Goal: Task Accomplishment & Management: Use online tool/utility

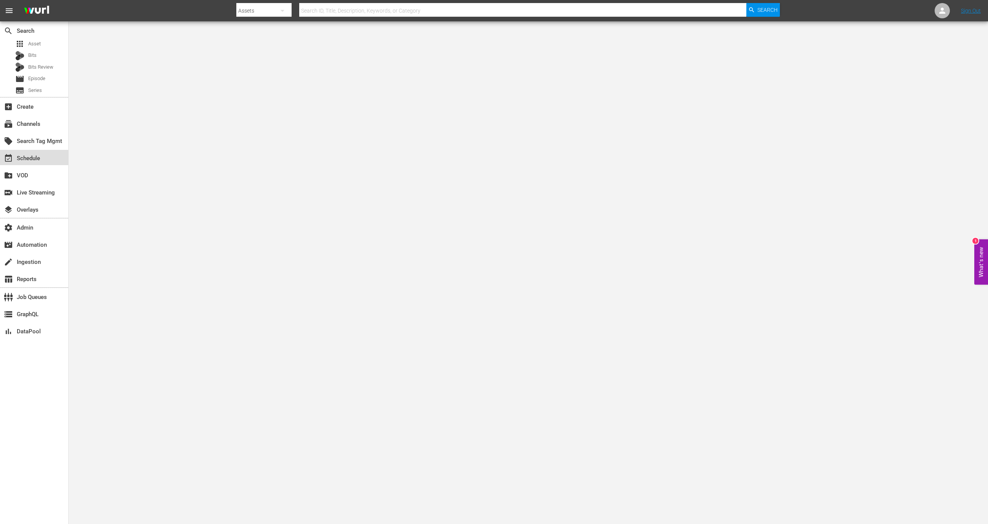
click at [47, 160] on div "event_available Schedule" at bounding box center [34, 157] width 68 height 15
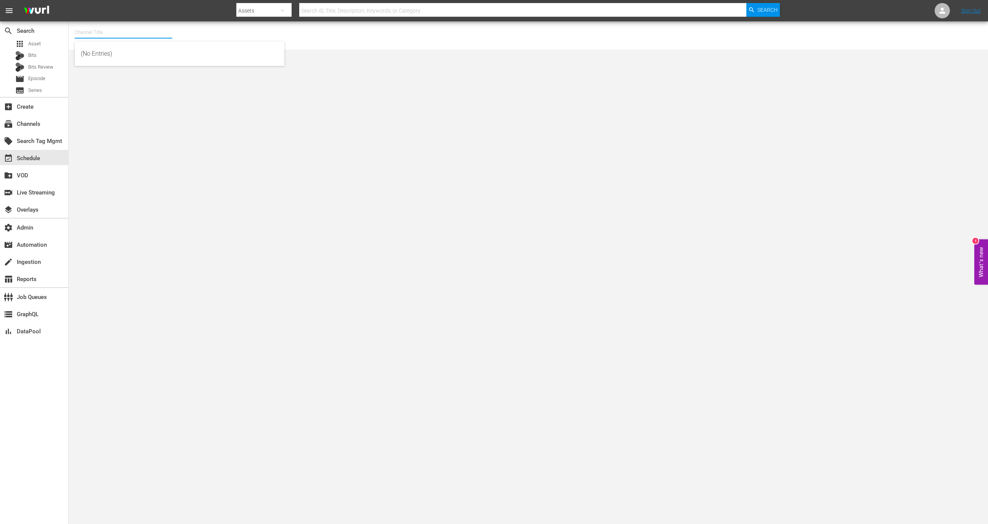
click at [125, 36] on input "text" at bounding box center [124, 32] width 98 height 18
click at [141, 71] on div "GFN Soccer (Global Fan Network) (1880 - castify_ltd_globalfannetwork_1)" at bounding box center [180, 72] width 198 height 18
type input "GFN Soccer (Global Fan Network) (1880 - castify_ltd_globalfannetwork_1)"
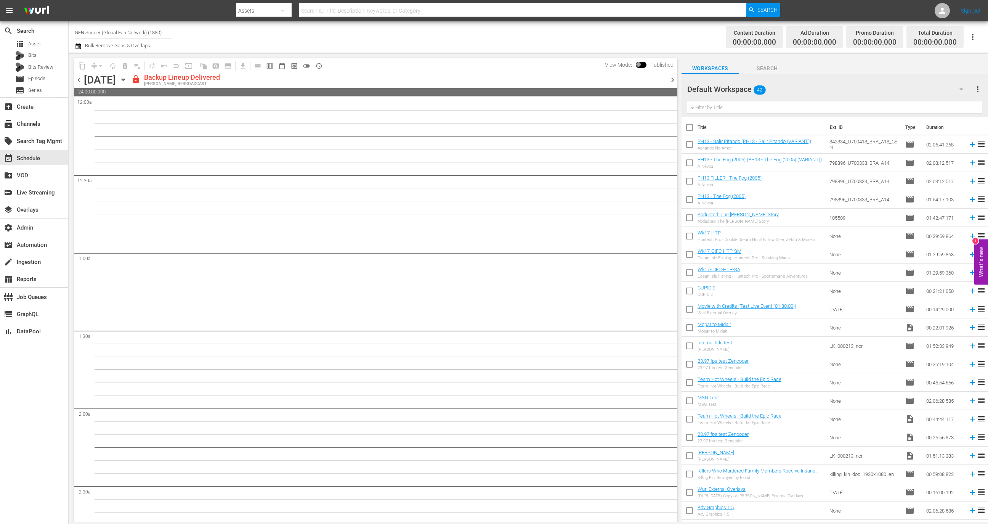
click at [155, 28] on input "GFN Soccer (Global Fan Network) (1880)" at bounding box center [124, 32] width 98 height 18
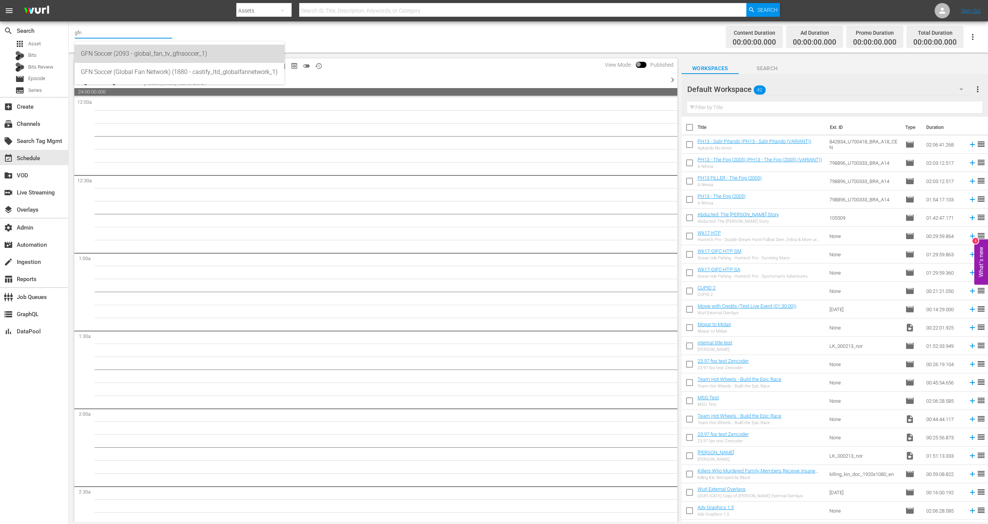
click at [155, 59] on div "GFN Soccer (2093 - global_fan_tv_gfnsoccer_1)" at bounding box center [180, 54] width 198 height 18
type input "GFN Soccer (2093 - global_fan_tv_gfnsoccer_1)"
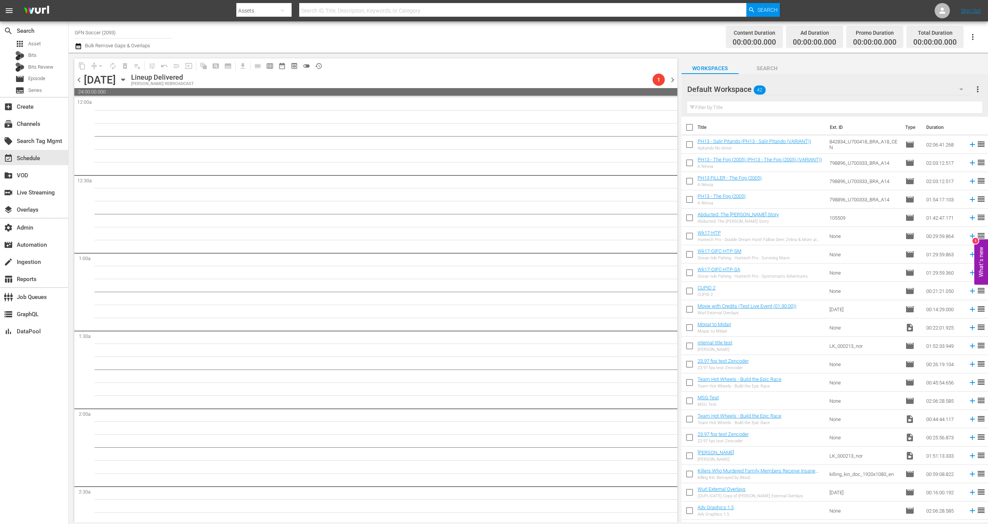
click at [108, 28] on input "GFN Soccer (2093)" at bounding box center [124, 32] width 98 height 18
click at [49, 121] on div "subscriptions Channels" at bounding box center [34, 123] width 68 height 15
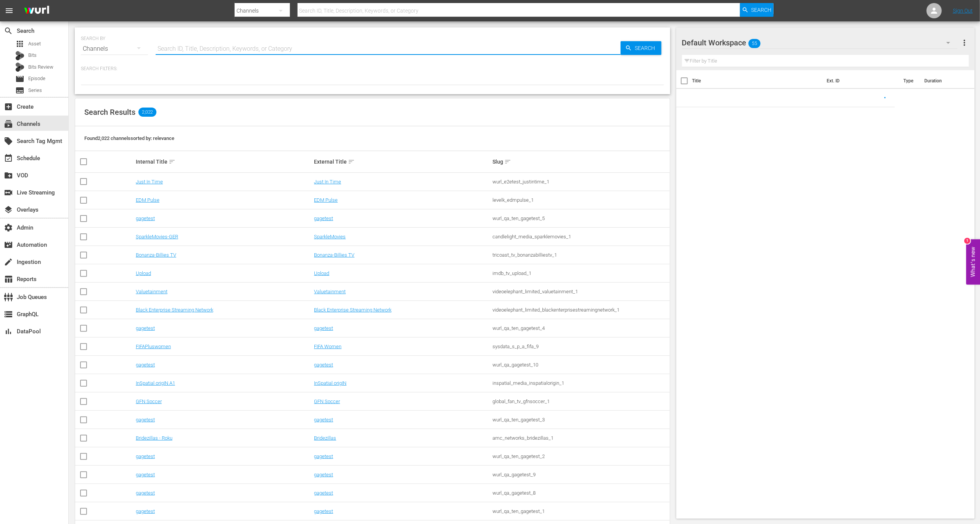
click at [200, 47] on input "text" at bounding box center [388, 49] width 465 height 18
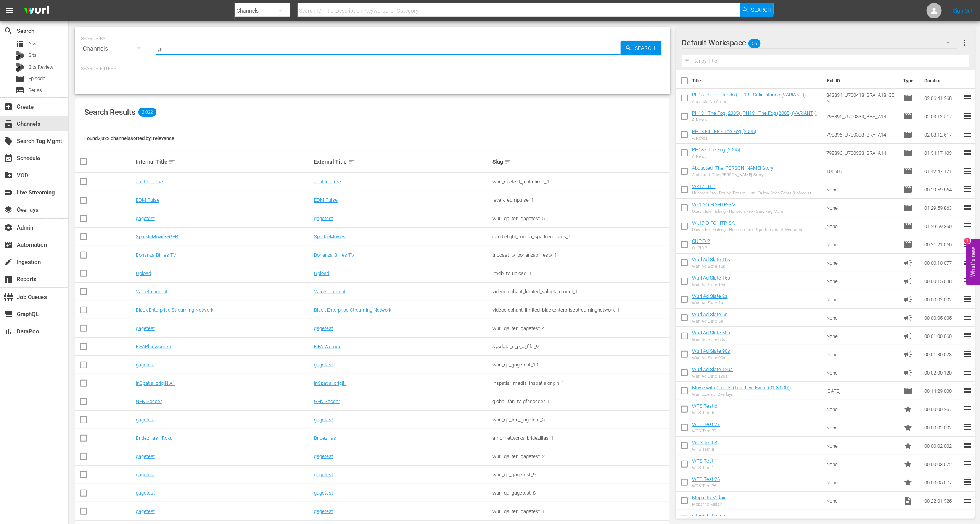
type input "gfn"
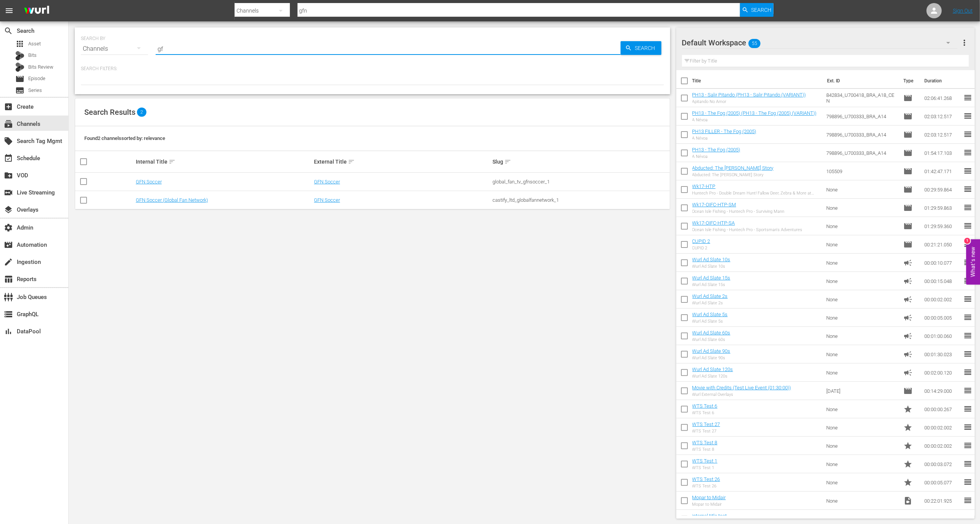
type input "g"
type input "global"
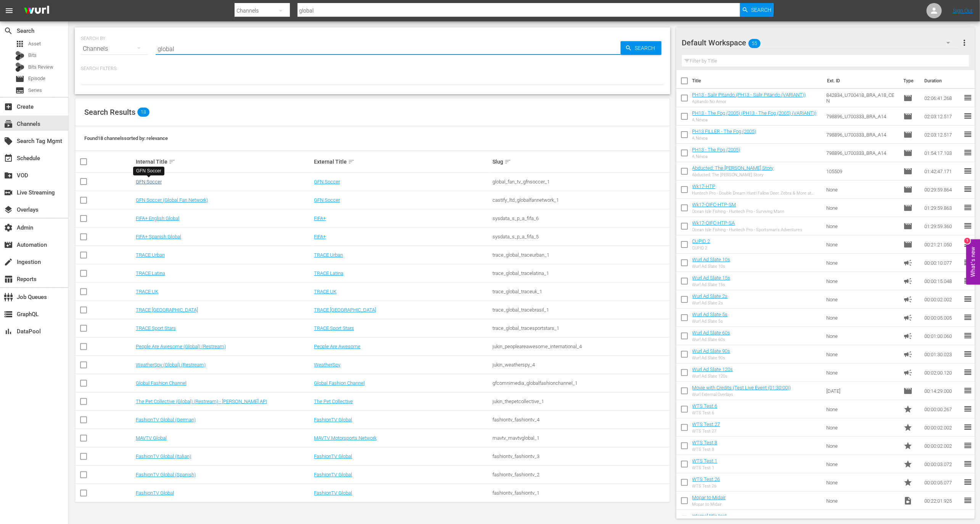
type input "global"
click at [155, 180] on link "GFN Soccer" at bounding box center [149, 182] width 26 height 6
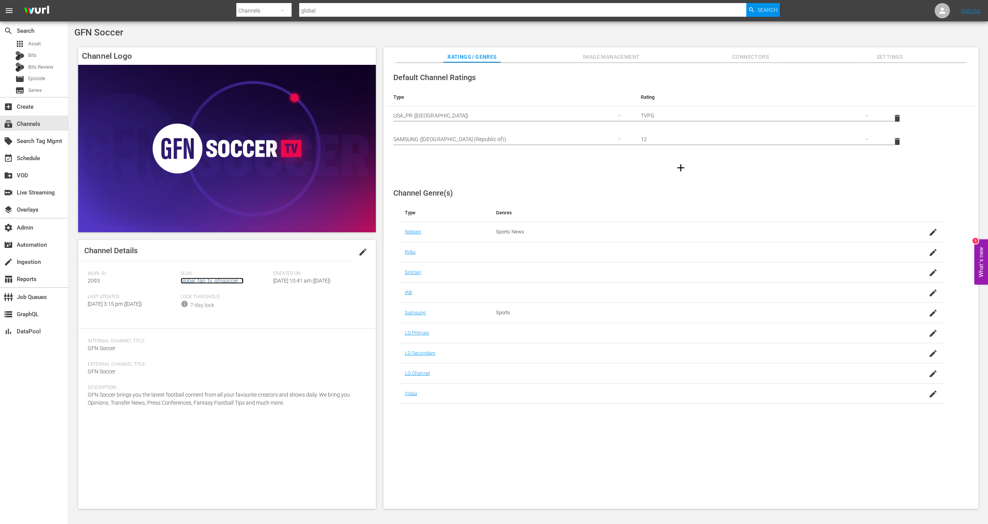
click at [225, 281] on link "global_fan_tv_gfnsoccer_1" at bounding box center [212, 281] width 63 height 6
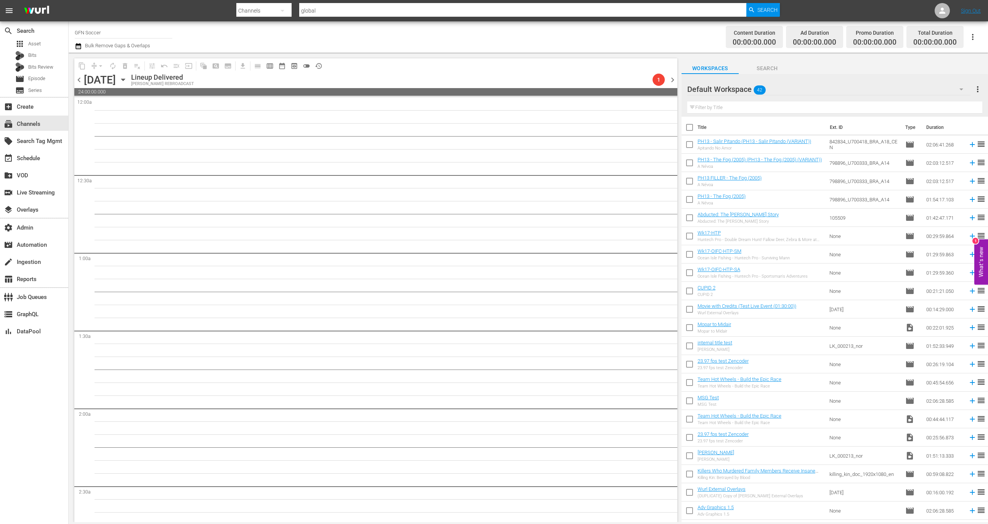
click at [81, 82] on span "chevron_left" at bounding box center [79, 80] width 10 height 10
click at [670, 81] on span "chevron_right" at bounding box center [673, 80] width 10 height 10
click at [295, 65] on span "preview_outlined" at bounding box center [295, 66] width 8 height 8
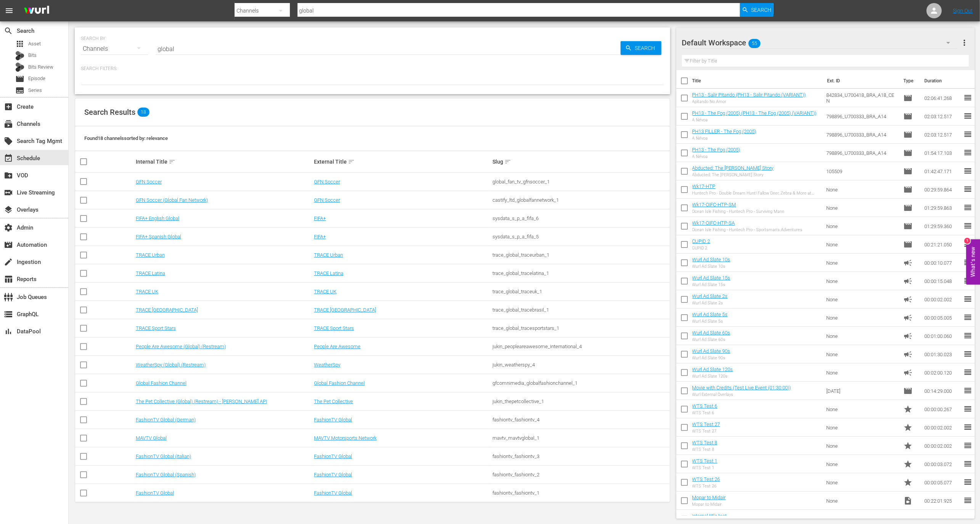
click at [231, 48] on input "global" at bounding box center [388, 49] width 465 height 18
type input "soccer"
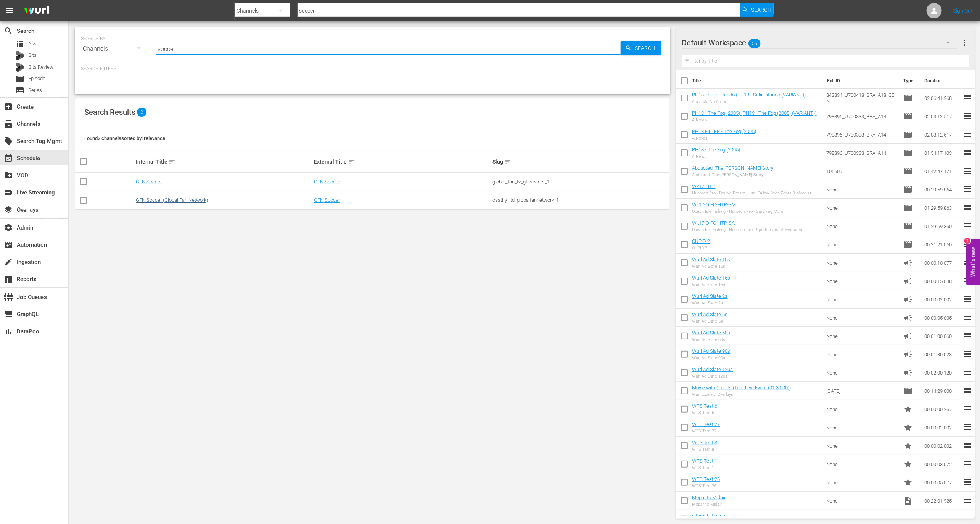
type input "soccer"
click at [193, 199] on link "GFN Soccer (Global Fan Network)" at bounding box center [172, 200] width 72 height 6
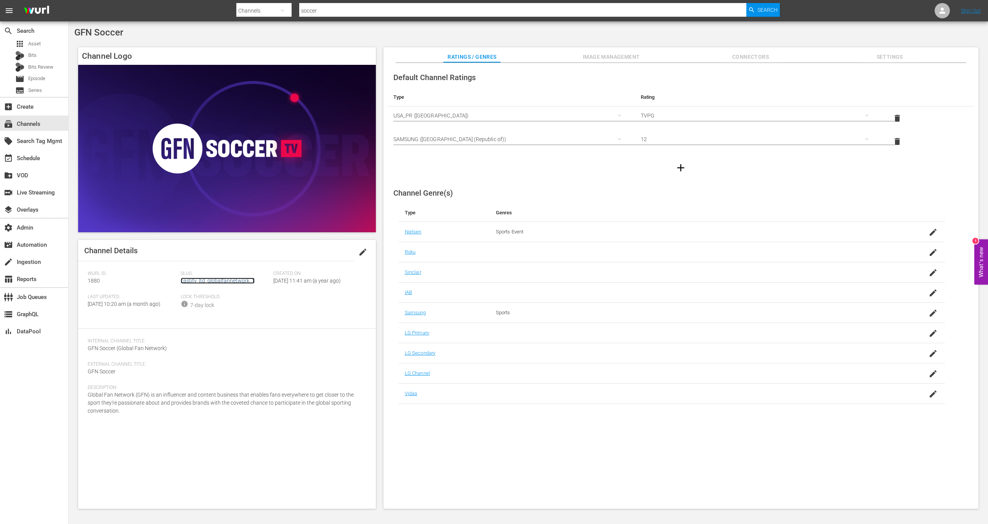
click at [216, 281] on link "castify_ltd_globalfannetwork_1" at bounding box center [218, 281] width 74 height 6
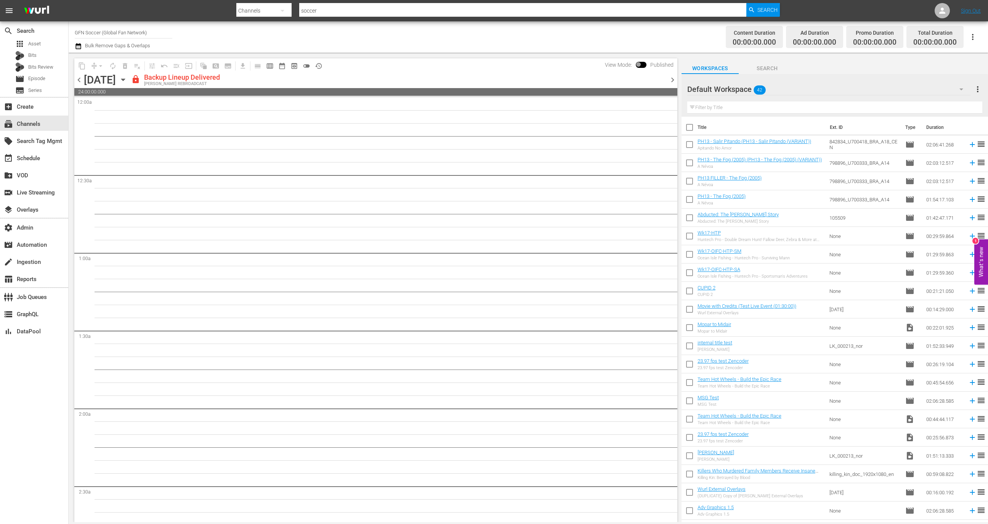
click at [141, 24] on input "GFN Soccer (Global Fan Network)" at bounding box center [124, 32] width 98 height 18
click at [41, 132] on div "local_offer Search Tag Mgmt" at bounding box center [34, 140] width 68 height 17
click at [45, 125] on div "subscriptions Channels" at bounding box center [34, 123] width 68 height 15
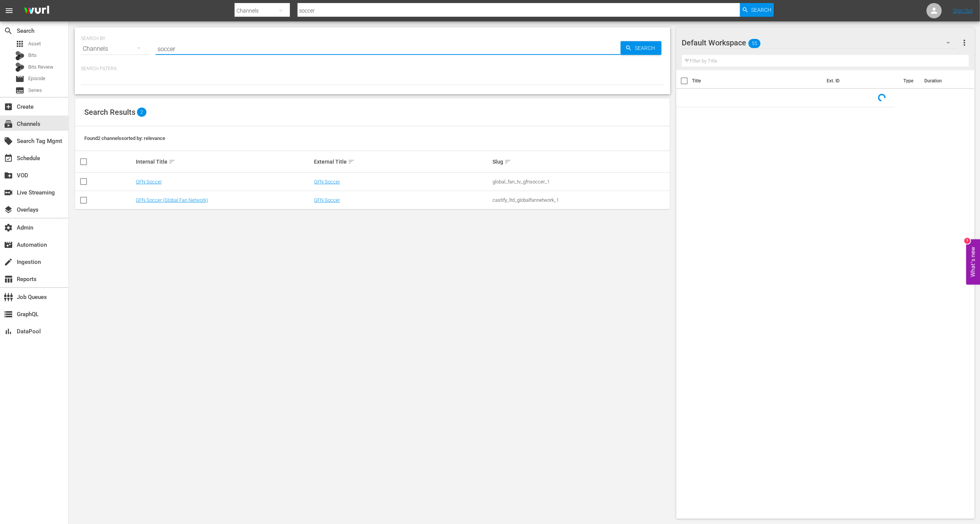
click at [196, 41] on input "soccer" at bounding box center [388, 49] width 465 height 18
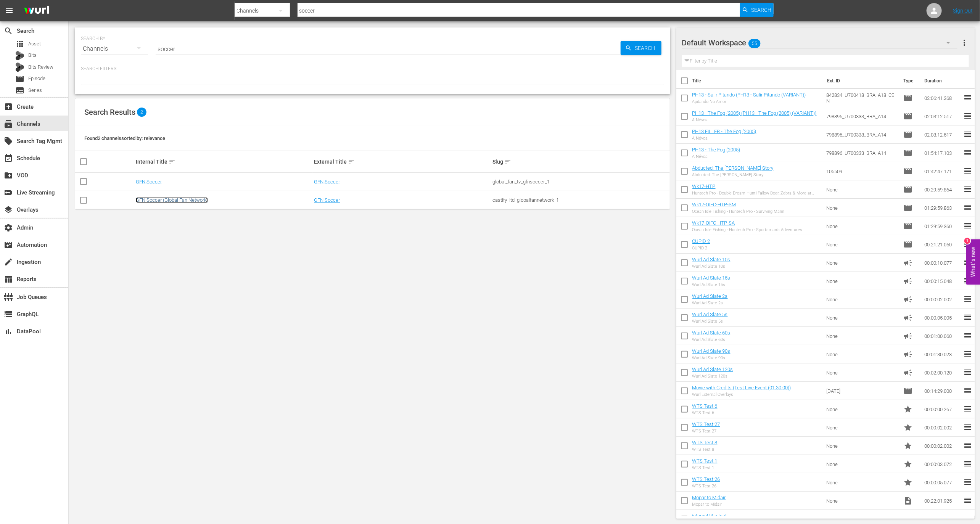
click at [156, 199] on link "GFN Soccer (Global Fan Network)" at bounding box center [172, 200] width 72 height 6
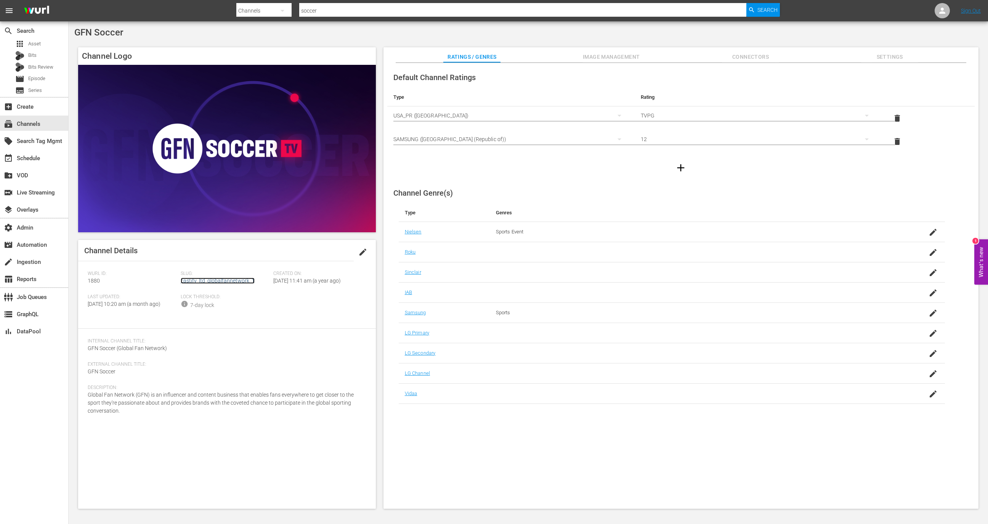
click at [202, 283] on link "castify_ltd_globalfannetwork_1" at bounding box center [218, 281] width 74 height 6
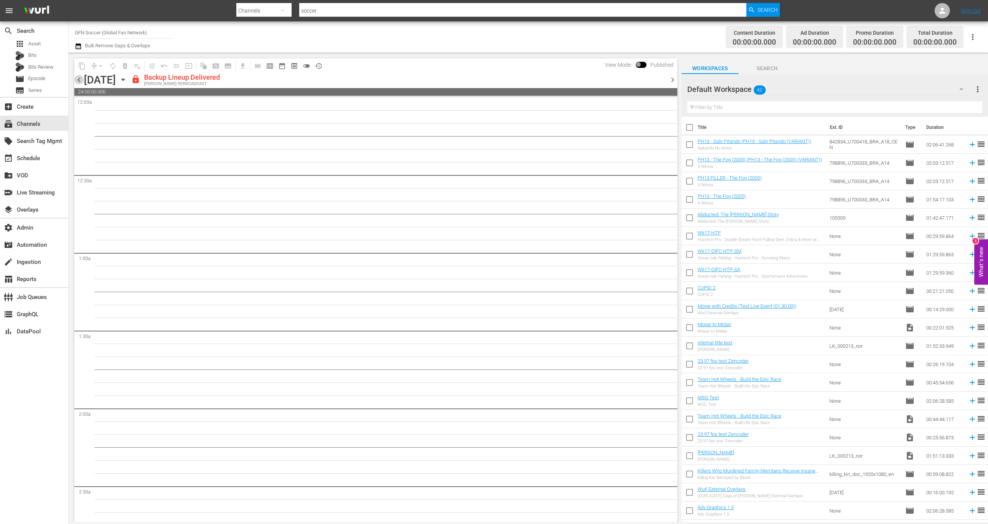
click at [82, 81] on span "chevron_left" at bounding box center [79, 80] width 10 height 10
click at [670, 81] on span "chevron_right" at bounding box center [673, 80] width 10 height 10
click at [318, 69] on span "history_outlined" at bounding box center [319, 66] width 8 height 8
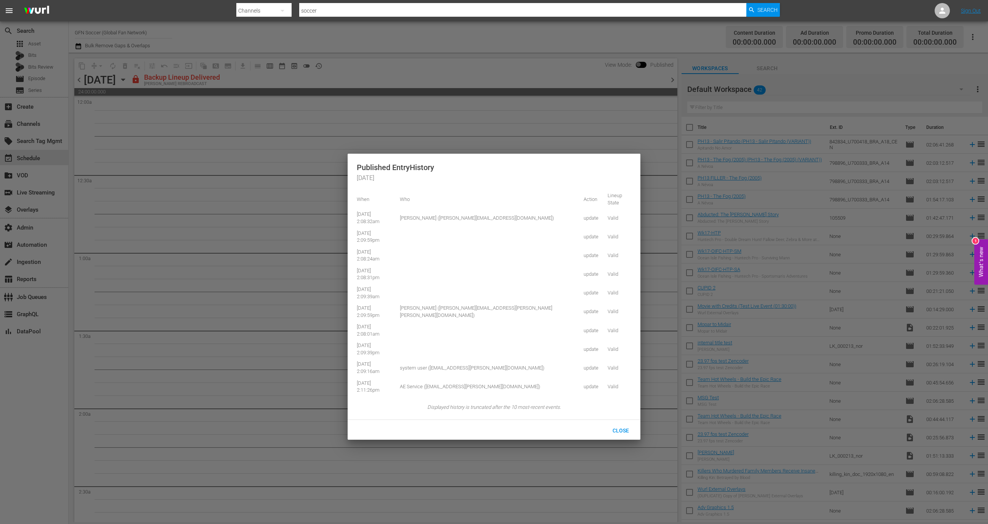
click at [324, 81] on div at bounding box center [494, 262] width 988 height 524
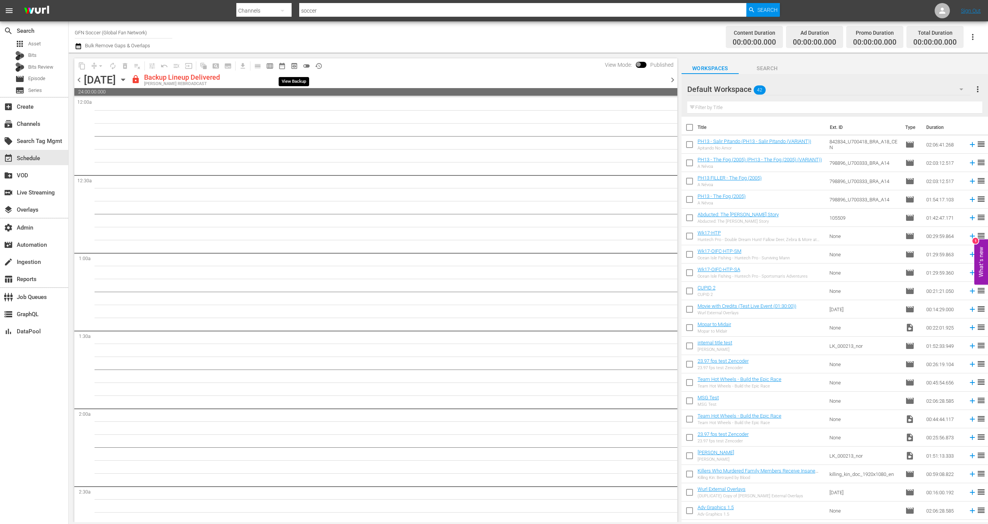
click at [295, 63] on span "preview_outlined" at bounding box center [295, 66] width 8 height 8
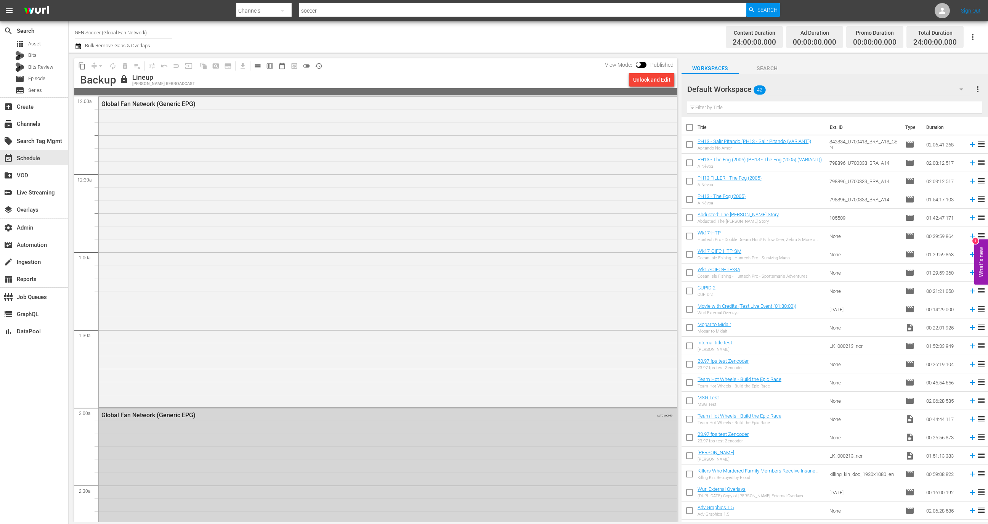
click at [127, 35] on input "GFN Soccer (Global Fan Network)" at bounding box center [124, 32] width 98 height 18
click at [138, 74] on div "GFN Soccer (Global Fan Network) (1880 - castify_ltd_globalfannetwork_1)" at bounding box center [180, 72] width 198 height 18
type input "GFN Soccer (Global Fan Network) (1880 - castify_ltd_globalfannetwork_1)"
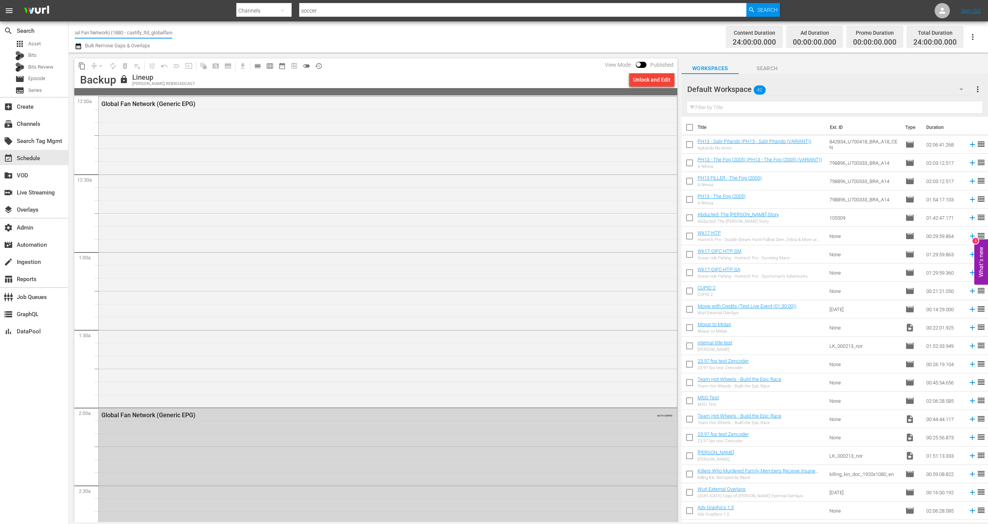
scroll to position [0, 61]
drag, startPoint x: 166, startPoint y: 33, endPoint x: 170, endPoint y: 34, distance: 4.0
click at [170, 34] on input "GFN Soccer (Global Fan Network) (1880 - castify_ltd_globalfannetwork_1)" at bounding box center [124, 32] width 98 height 18
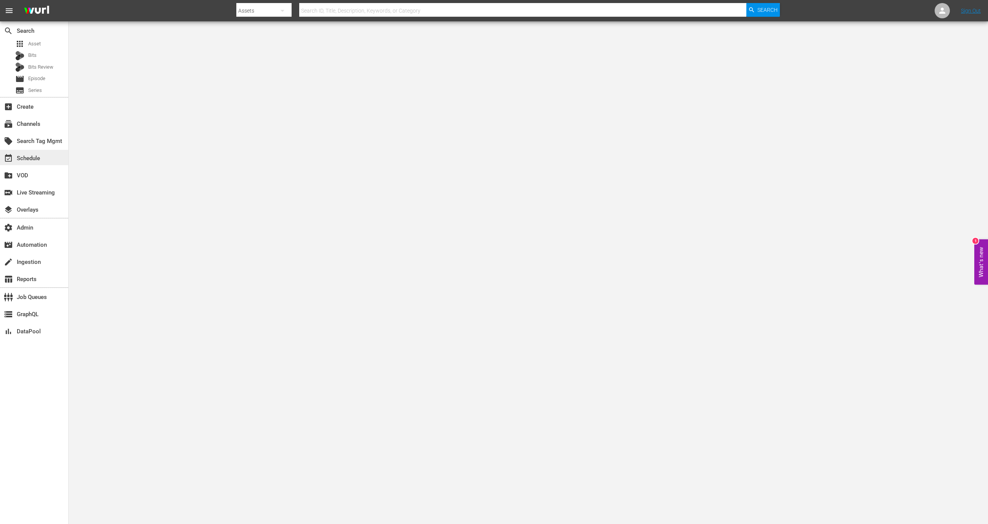
click at [42, 154] on div "event_available Schedule" at bounding box center [21, 157] width 43 height 7
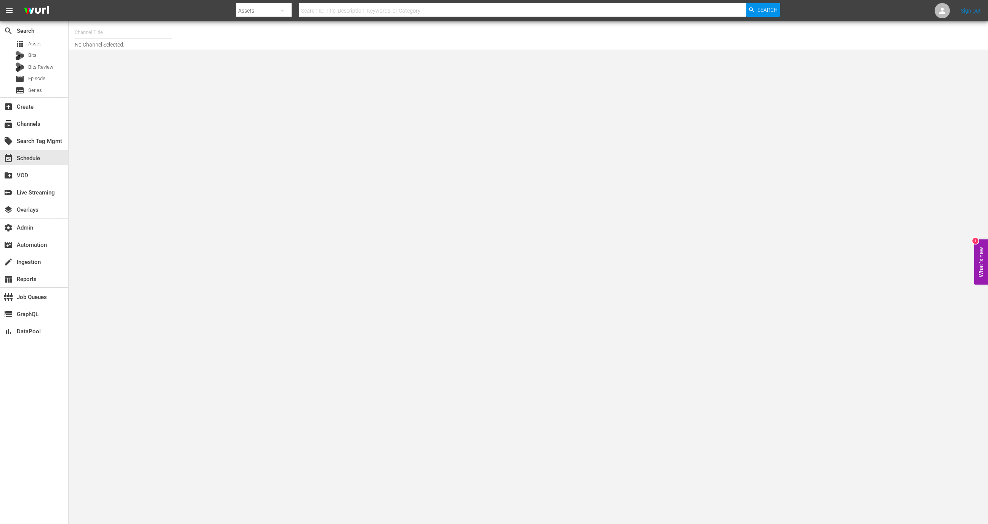
click at [131, 28] on input "text" at bounding box center [124, 32] width 98 height 18
type input "c"
click at [150, 77] on div "GFN Soccer (Global Fan Network) (1880 - castify_ltd_globalfannetwork_1)" at bounding box center [180, 72] width 198 height 18
type input "GFN Soccer (Global Fan Network) (1880 - castify_ltd_globalfannetwork_1)"
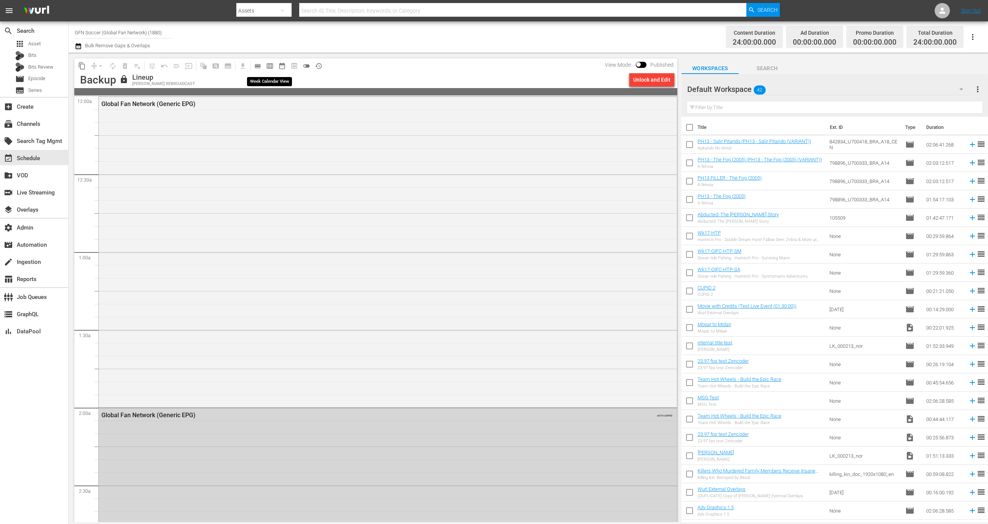
click at [264, 71] on span "calendar_view_week_outlined" at bounding box center [270, 66] width 12 height 12
click at [261, 68] on span "calendar_view_day_outlined" at bounding box center [258, 66] width 8 height 8
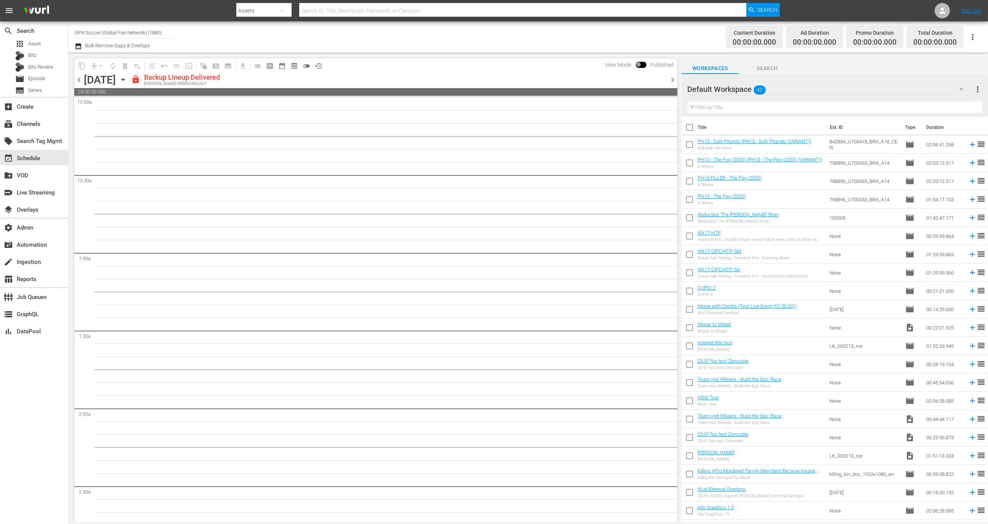
click at [170, 32] on input "GFN Soccer (Global Fan Network) (1880)" at bounding box center [124, 32] width 98 height 18
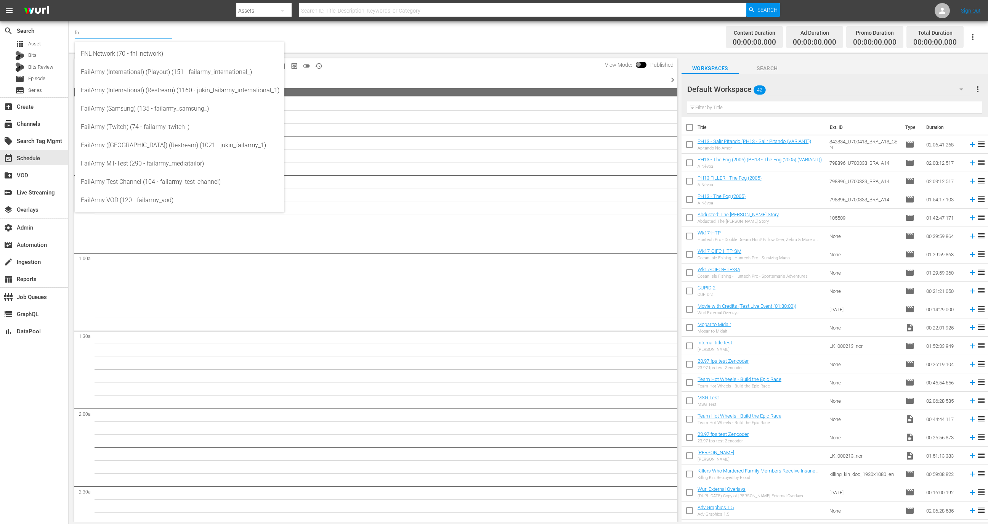
type input "f"
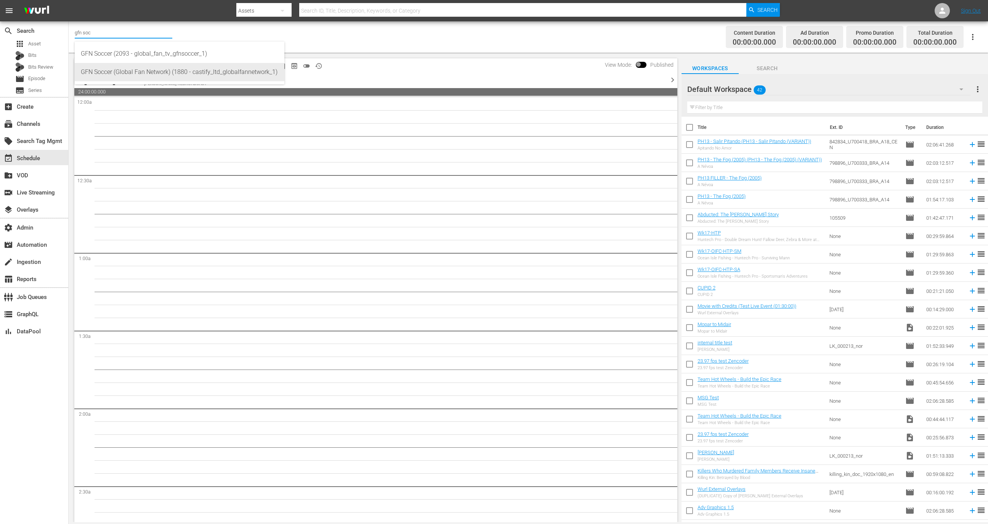
click at [174, 73] on div "GFN Soccer (Global Fan Network) (1880 - castify_ltd_globalfannetwork_1)" at bounding box center [180, 72] width 198 height 18
type input "GFN Soccer (Global Fan Network) (1880 - castify_ltd_globalfannetwork_1)"
drag, startPoint x: 166, startPoint y: 32, endPoint x: 170, endPoint y: 33, distance: 4.3
click at [170, 33] on input "GFN Soccer (Global Fan Network) (1880 - castify_ltd_globalfannetwork_1)" at bounding box center [124, 32] width 98 height 18
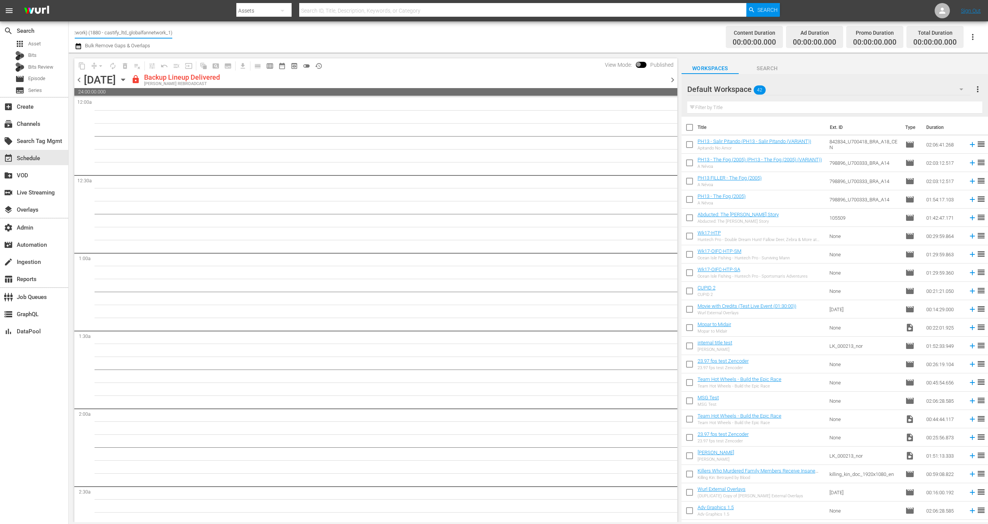
scroll to position [0, 0]
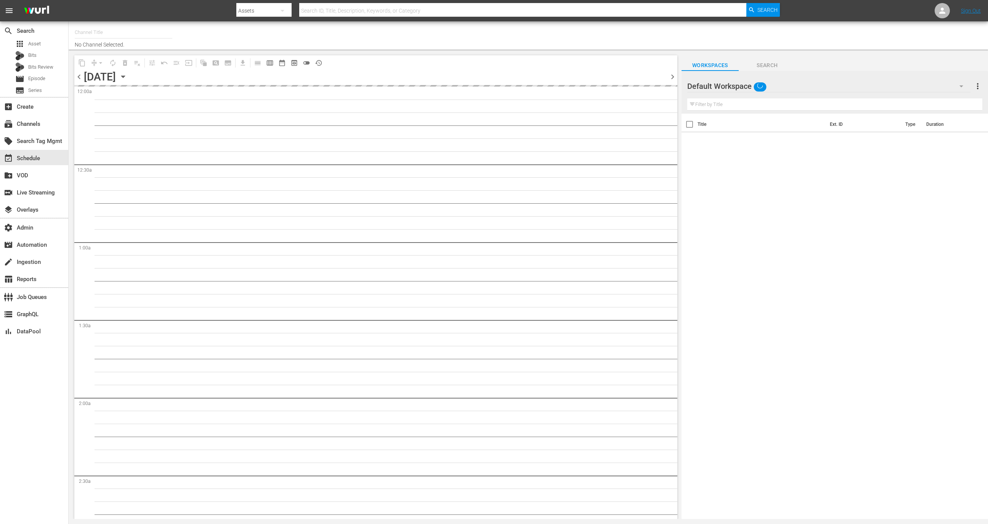
type input "GFN Soccer (Global Fan Network) (1880)"
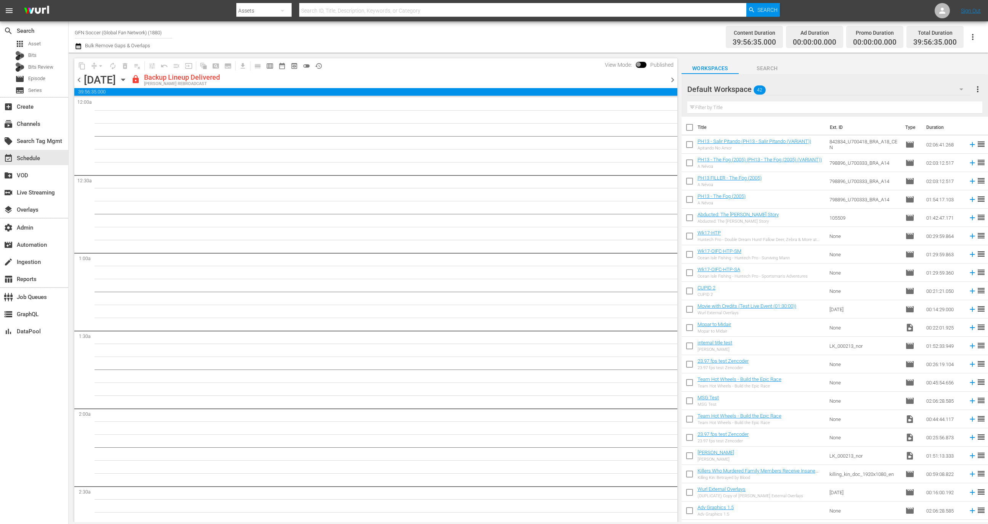
click at [674, 82] on span "chevron_right" at bounding box center [673, 80] width 10 height 10
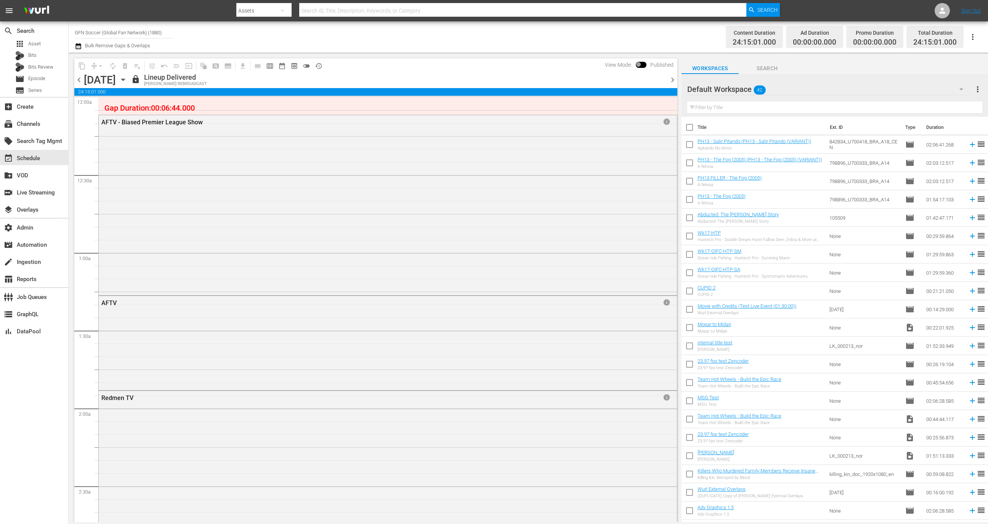
click at [77, 78] on span "chevron_left" at bounding box center [79, 80] width 10 height 10
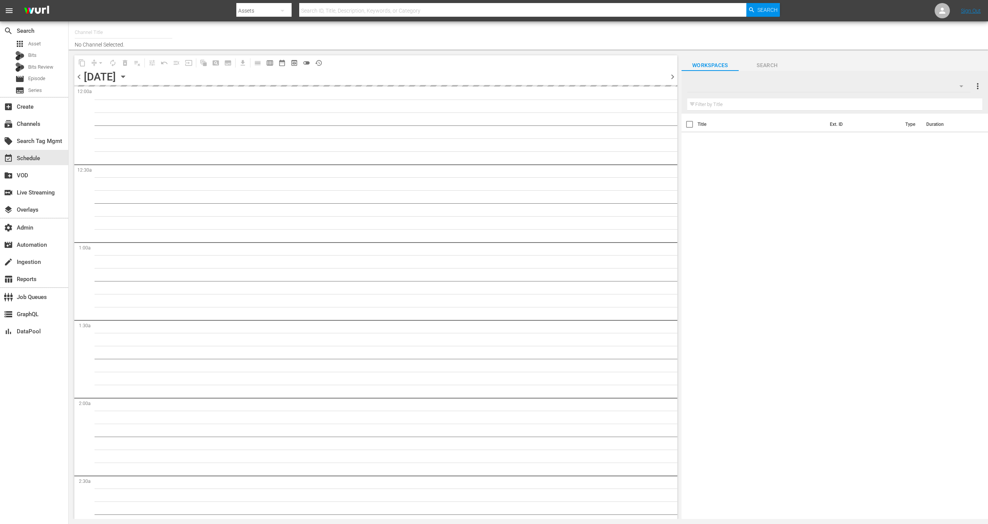
type input "GFN Soccer (Global Fan Network) (1880)"
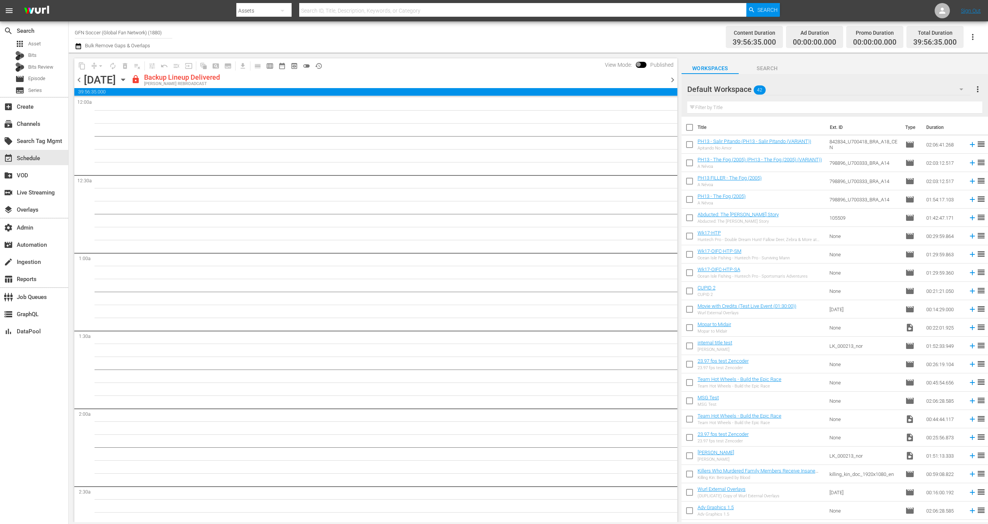
click at [977, 42] on button "button" at bounding box center [973, 37] width 18 height 18
click at [942, 84] on div "Channel JSON (S3Redir)" at bounding box center [921, 79] width 73 height 14
